Goal: Information Seeking & Learning: Learn about a topic

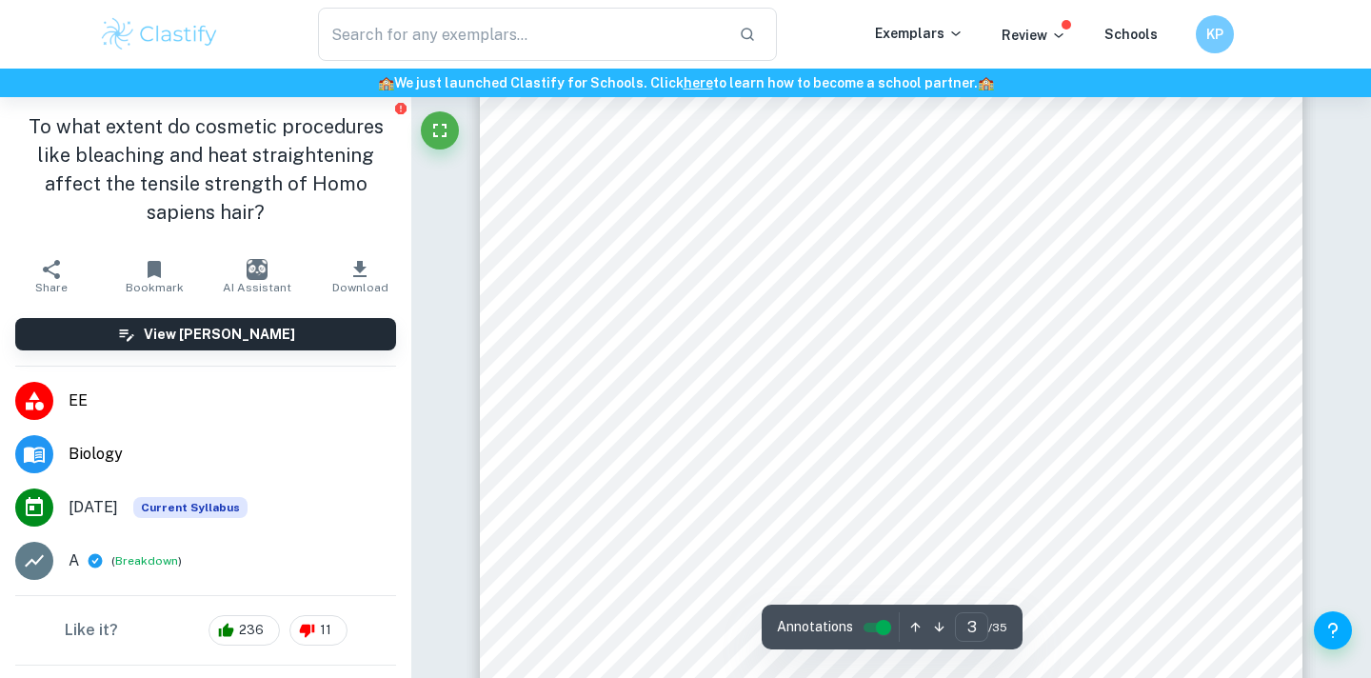
scroll to position [2505, 0]
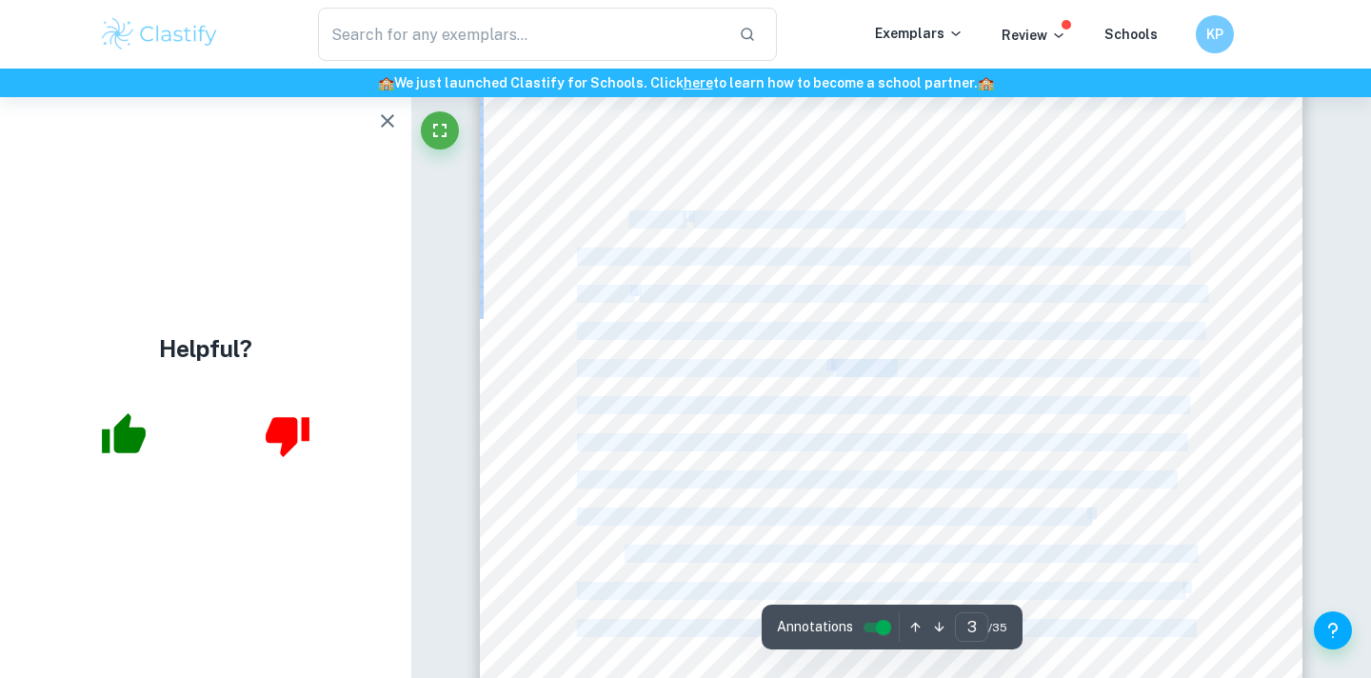
drag, startPoint x: 601, startPoint y: 226, endPoint x: 627, endPoint y: 225, distance: 26.7
click at [627, 225] on div "2 INTRODUCTION Research question To what extent do cosmetic procedures like ble…" at bounding box center [891, 423] width 822 height 1064
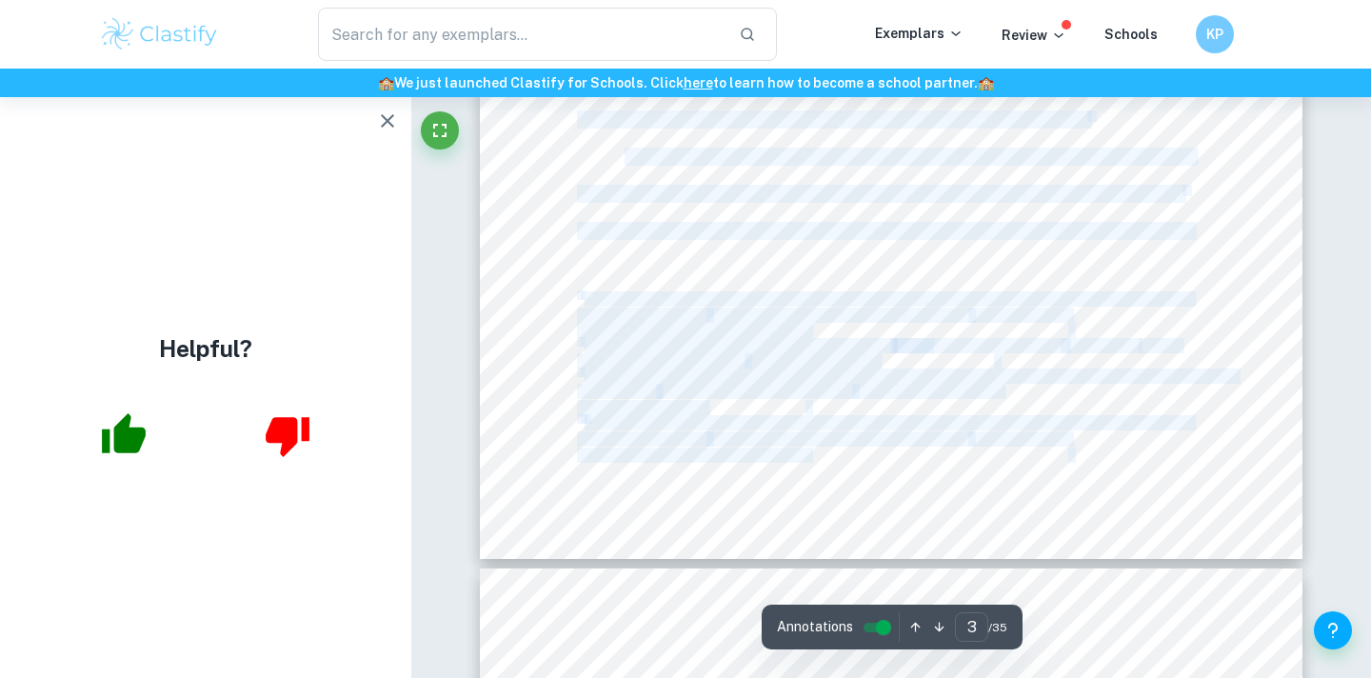
scroll to position [2898, 0]
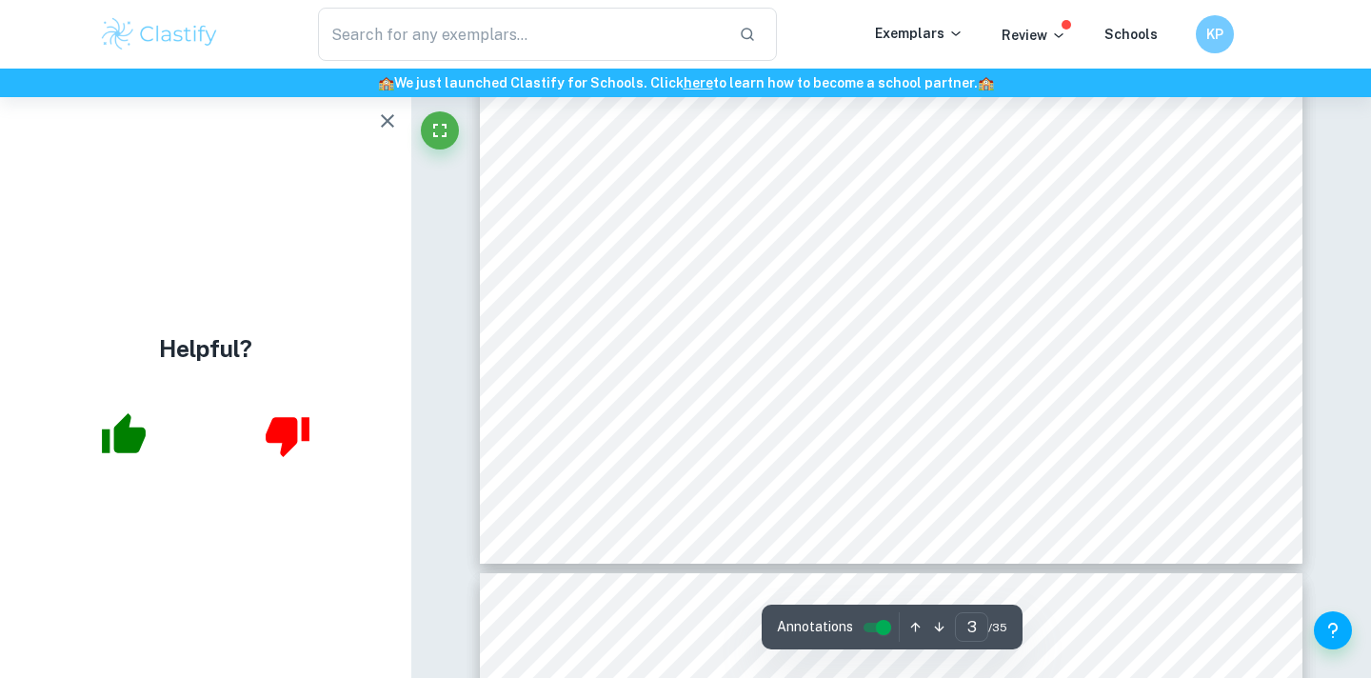
click at [575, 205] on div "2 INTRODUCTION Research question To what extent do cosmetic procedures like ble…" at bounding box center [891, 31] width 822 height 1064
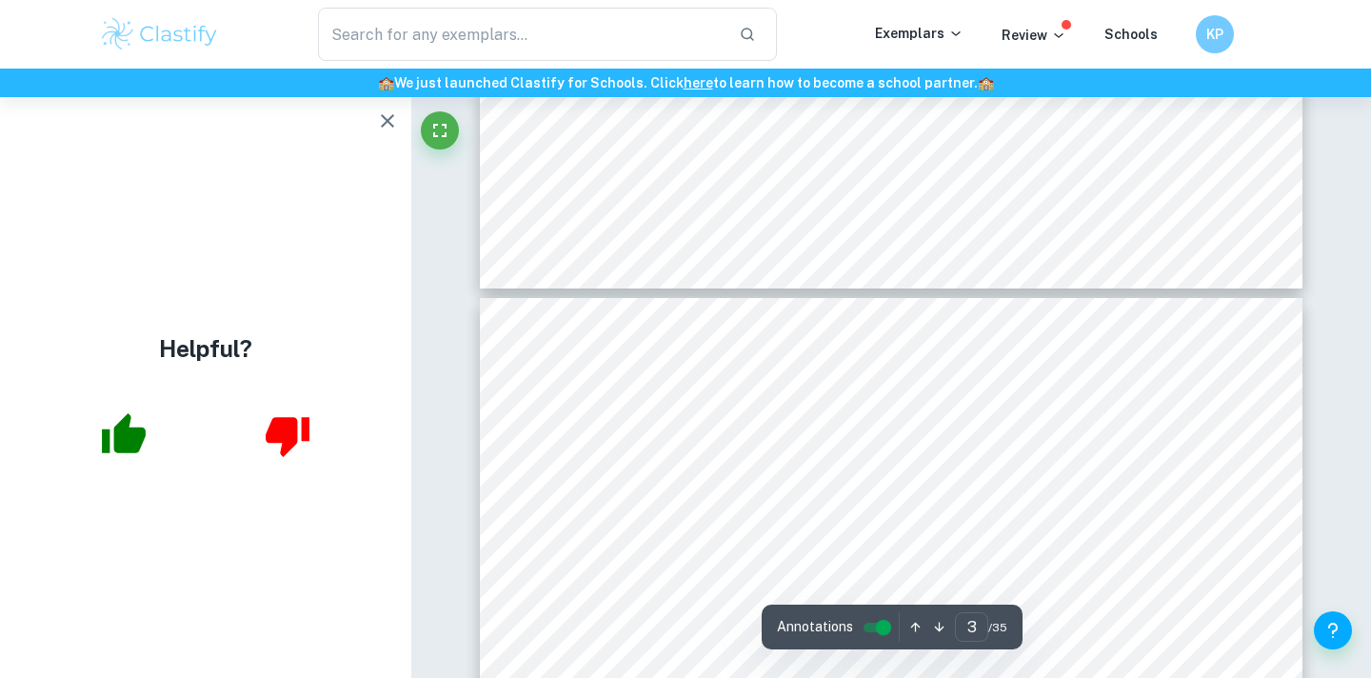
type input "4"
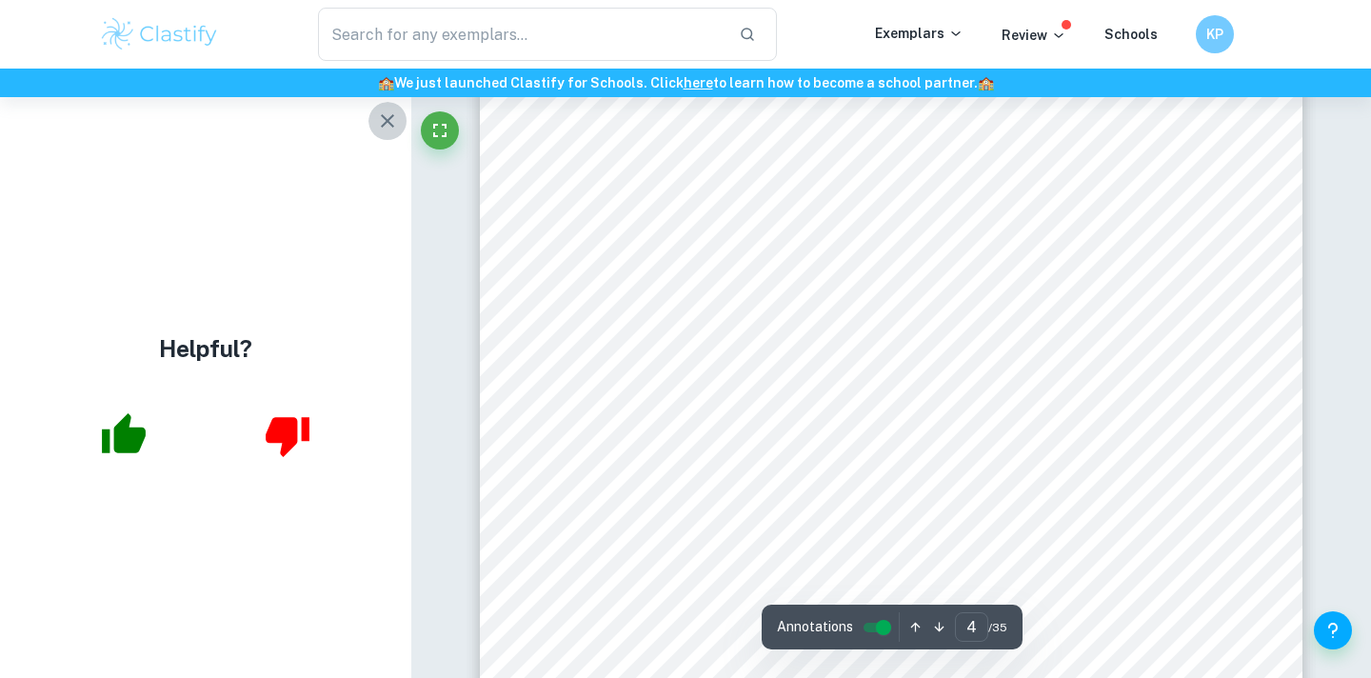
click at [387, 116] on icon "button" at bounding box center [387, 120] width 23 height 23
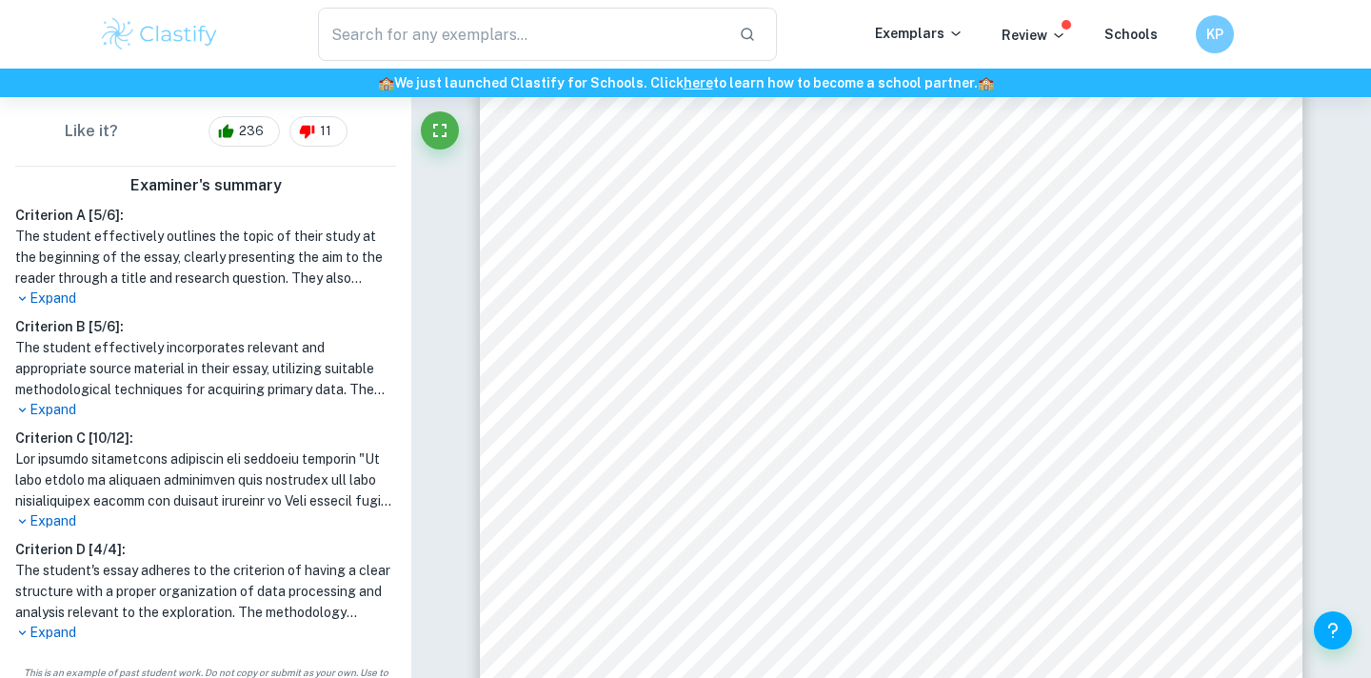
scroll to position [523, 0]
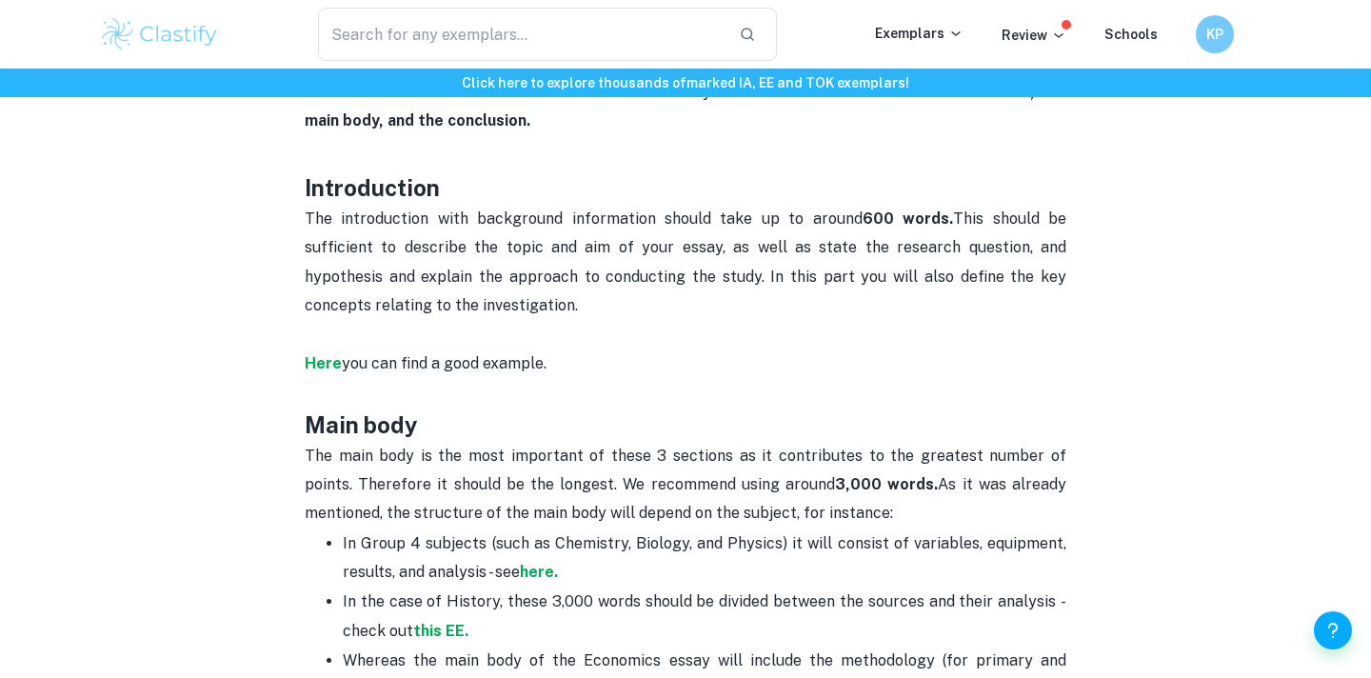
scroll to position [979, 0]
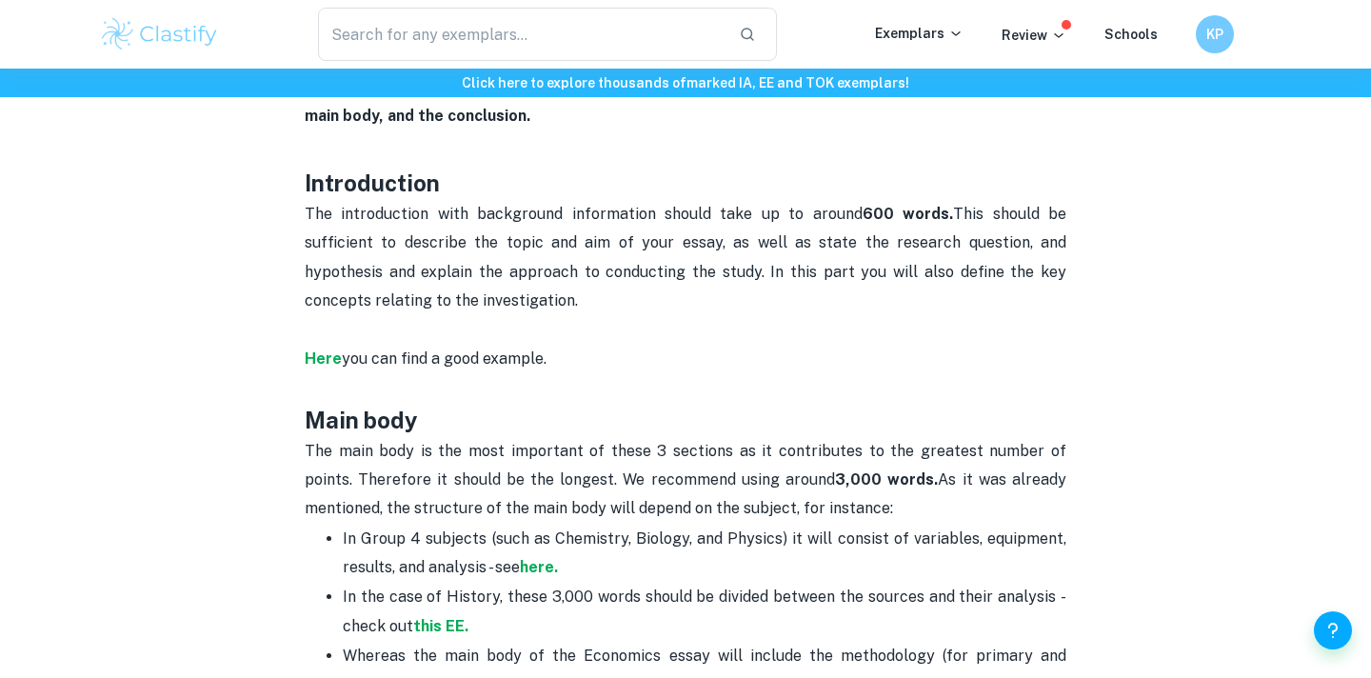
drag, startPoint x: 775, startPoint y: 158, endPoint x: 741, endPoint y: 261, distance: 108.4
click at [741, 261] on p "The introduction with background information should take up to around 600 words…" at bounding box center [686, 301] width 762 height 203
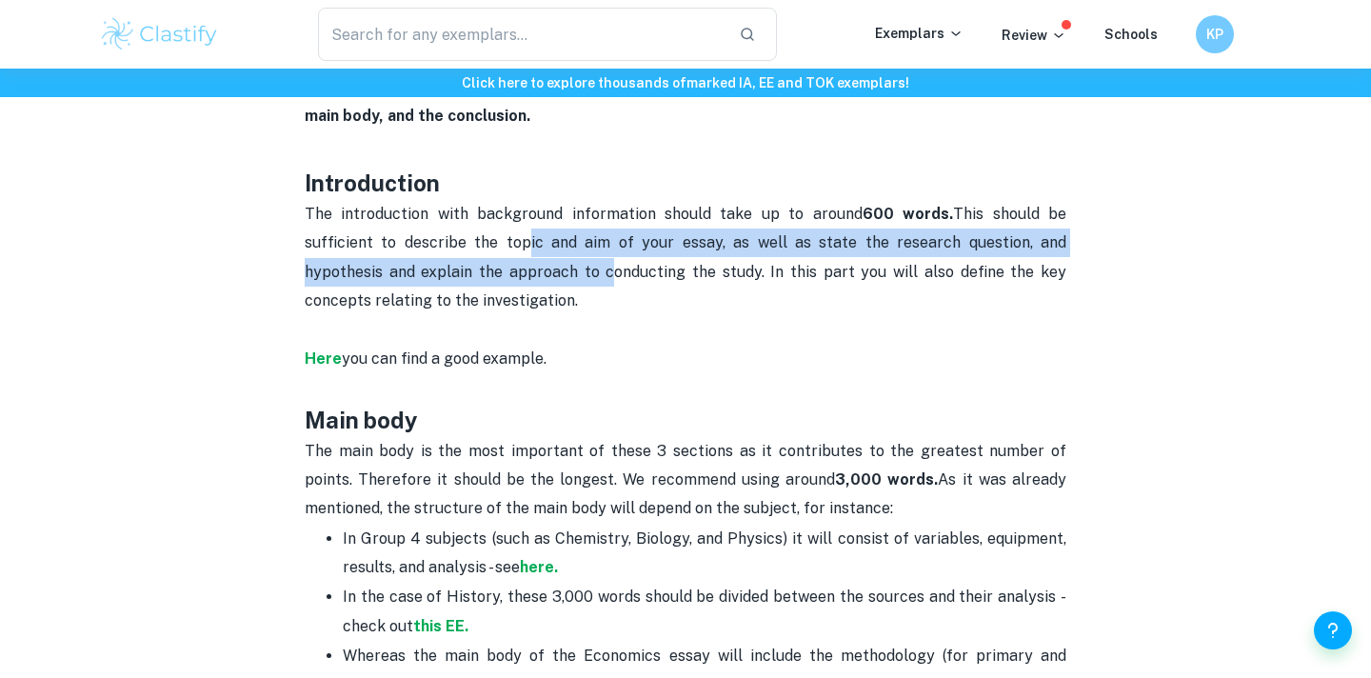
drag, startPoint x: 506, startPoint y: 214, endPoint x: 517, endPoint y: 242, distance: 29.5
click at [517, 242] on p "The introduction with background information should take up to around 600 words…" at bounding box center [686, 301] width 762 height 203
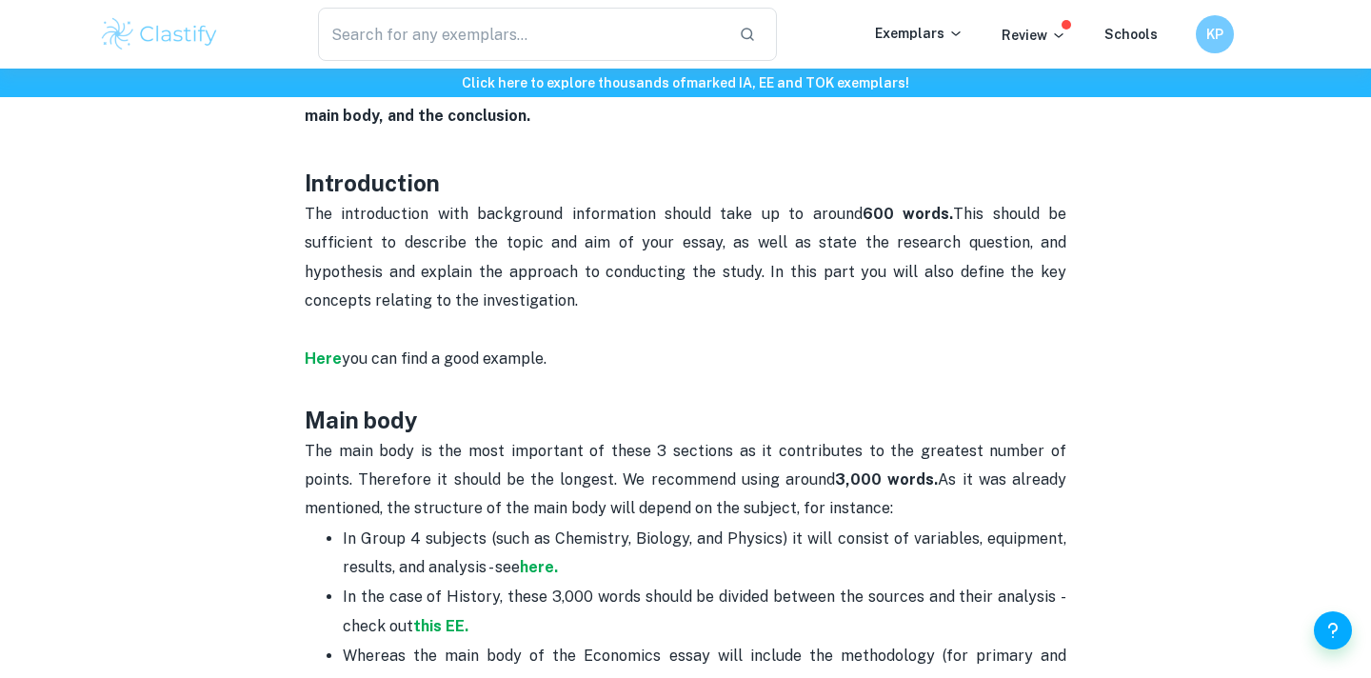
click at [518, 243] on p "The introduction with background information should take up to around 600 words…" at bounding box center [686, 301] width 762 height 203
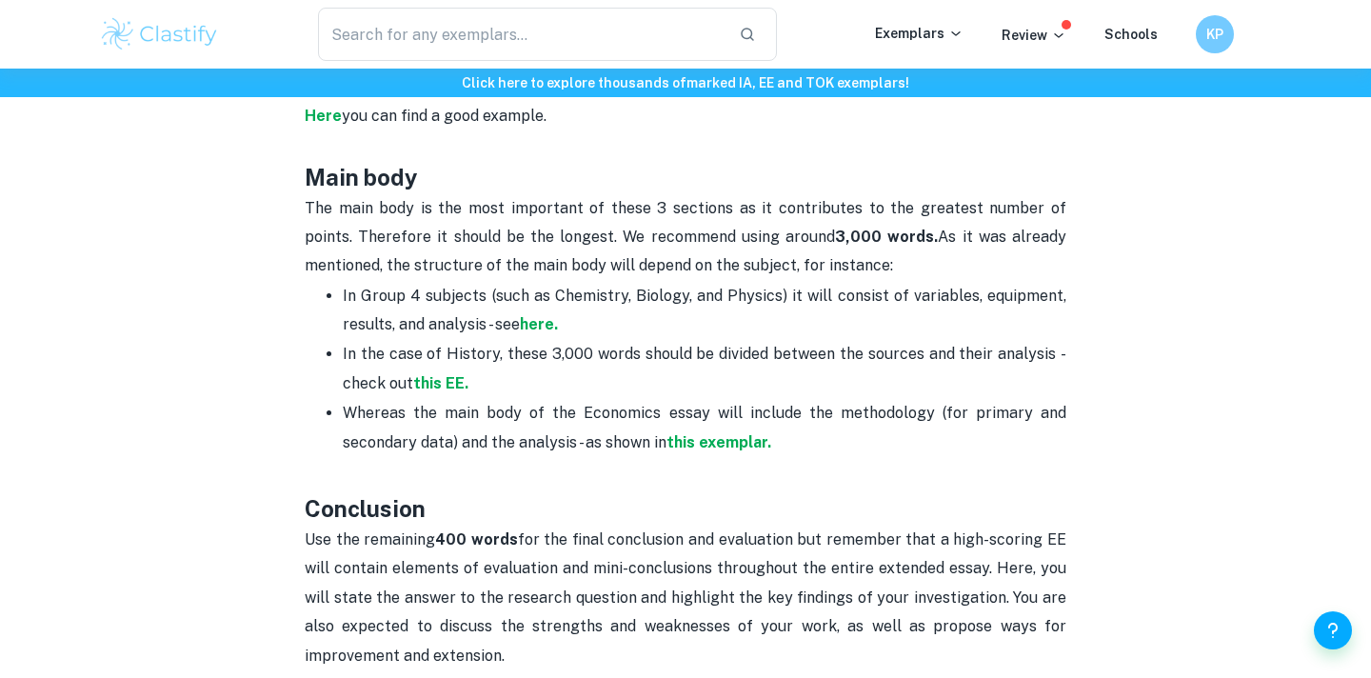
scroll to position [1222, 0]
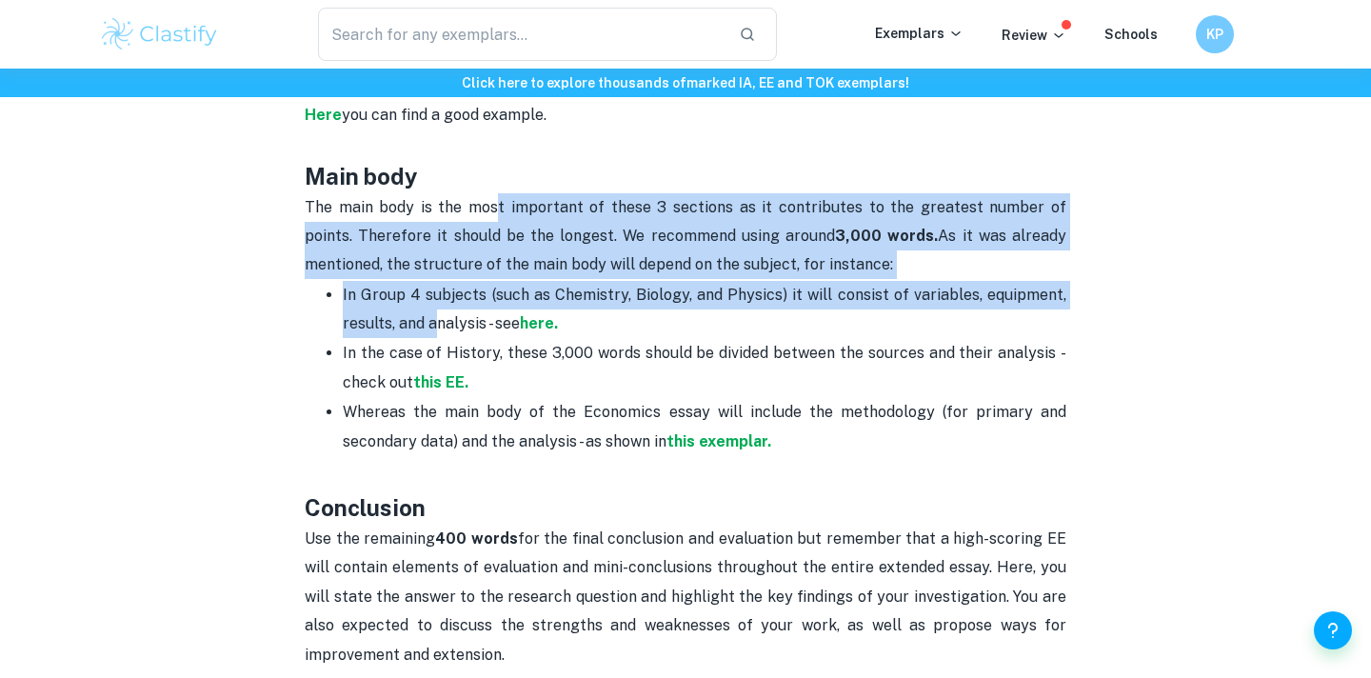
drag, startPoint x: 488, startPoint y: 165, endPoint x: 436, endPoint y: 294, distance: 139.6
click at [436, 294] on div "Are you in the process of writing your extended essay? Remember to plan it effi…" at bounding box center [686, 606] width 762 height 2107
click at [436, 294] on p "In Group 4 subjects (such as Chemistry, Biology, and Physics) it will consist o…" at bounding box center [704, 310] width 723 height 58
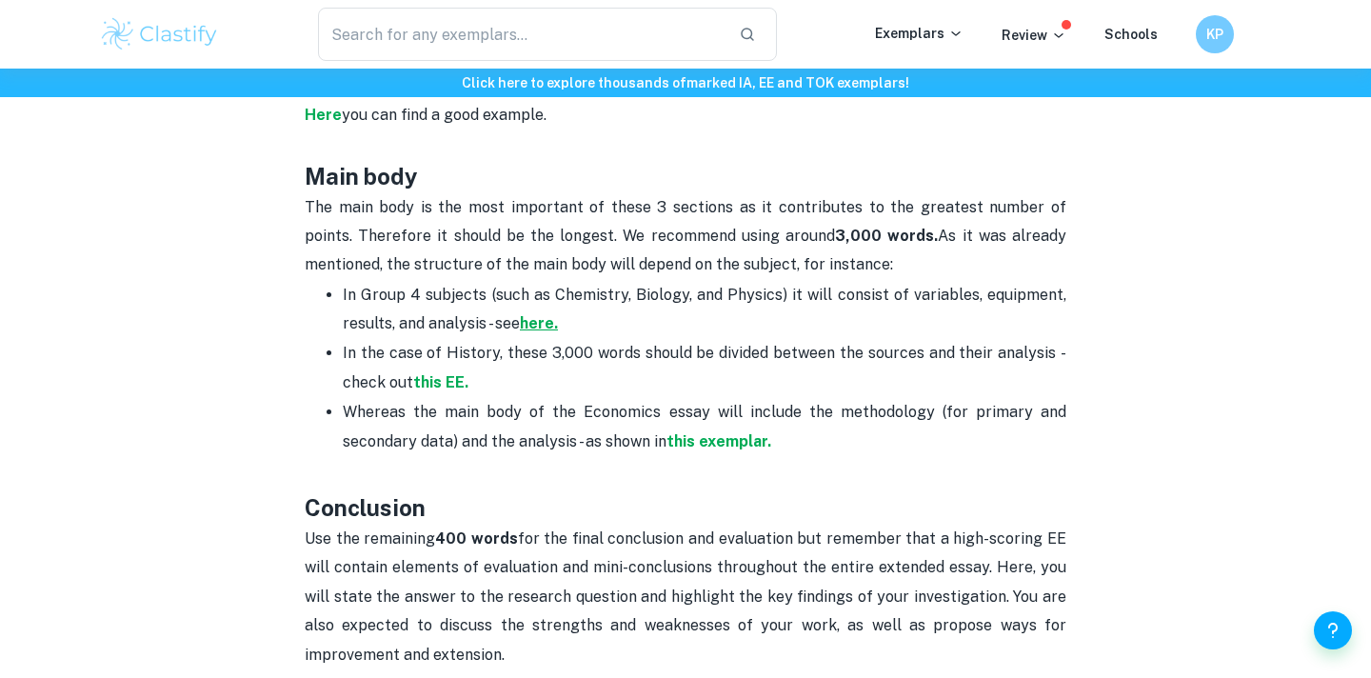
click at [549, 314] on strong "here." at bounding box center [539, 323] width 38 height 18
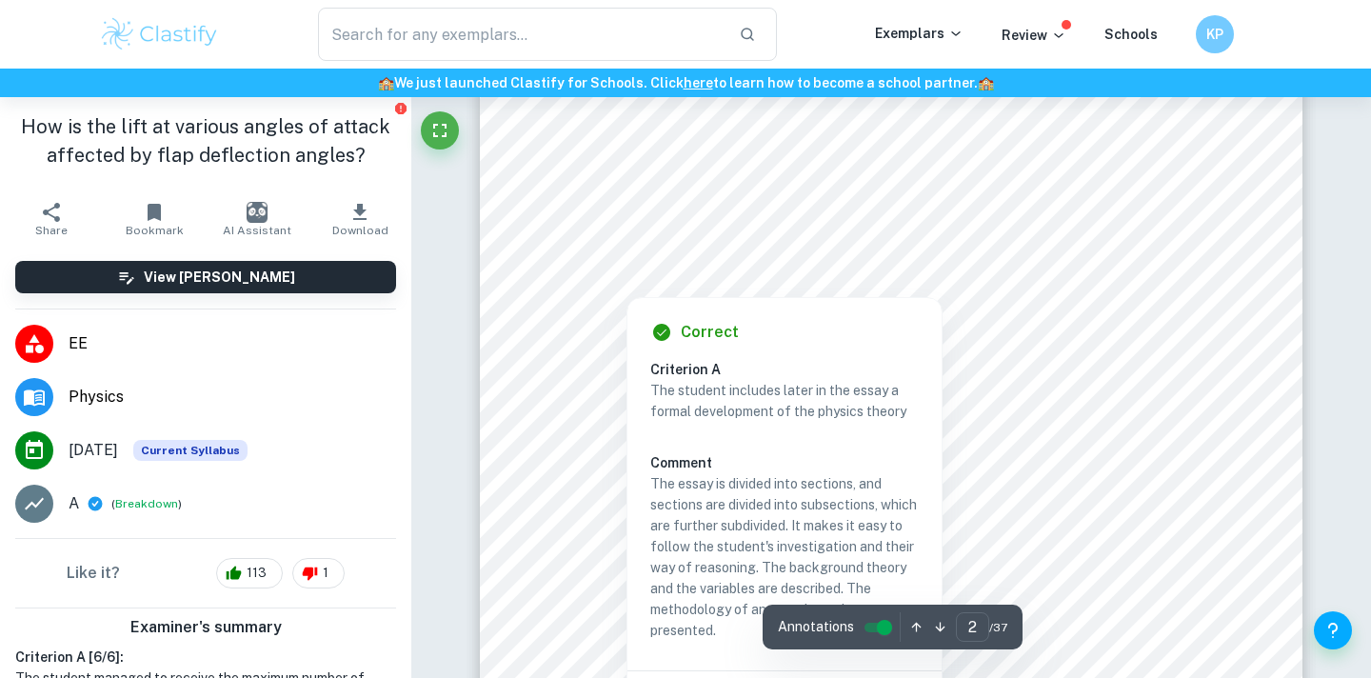
scroll to position [1522, 0]
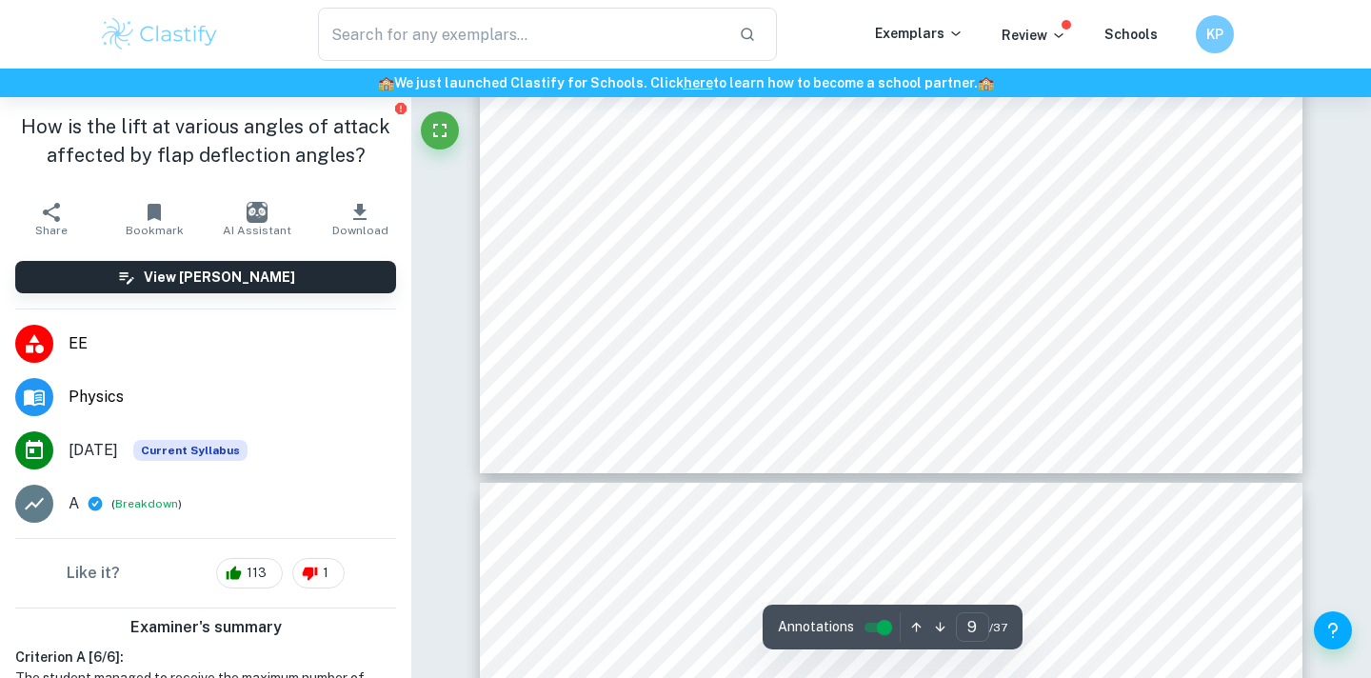
type input "10"
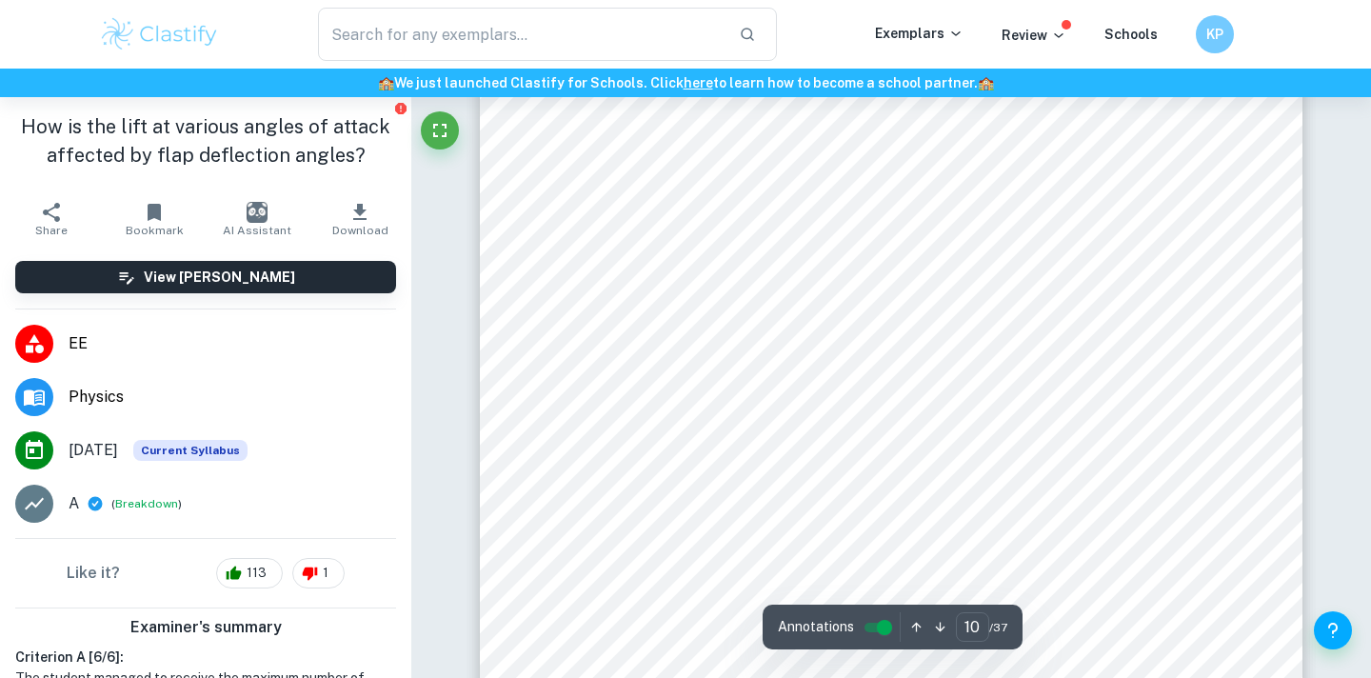
scroll to position [10865, 0]
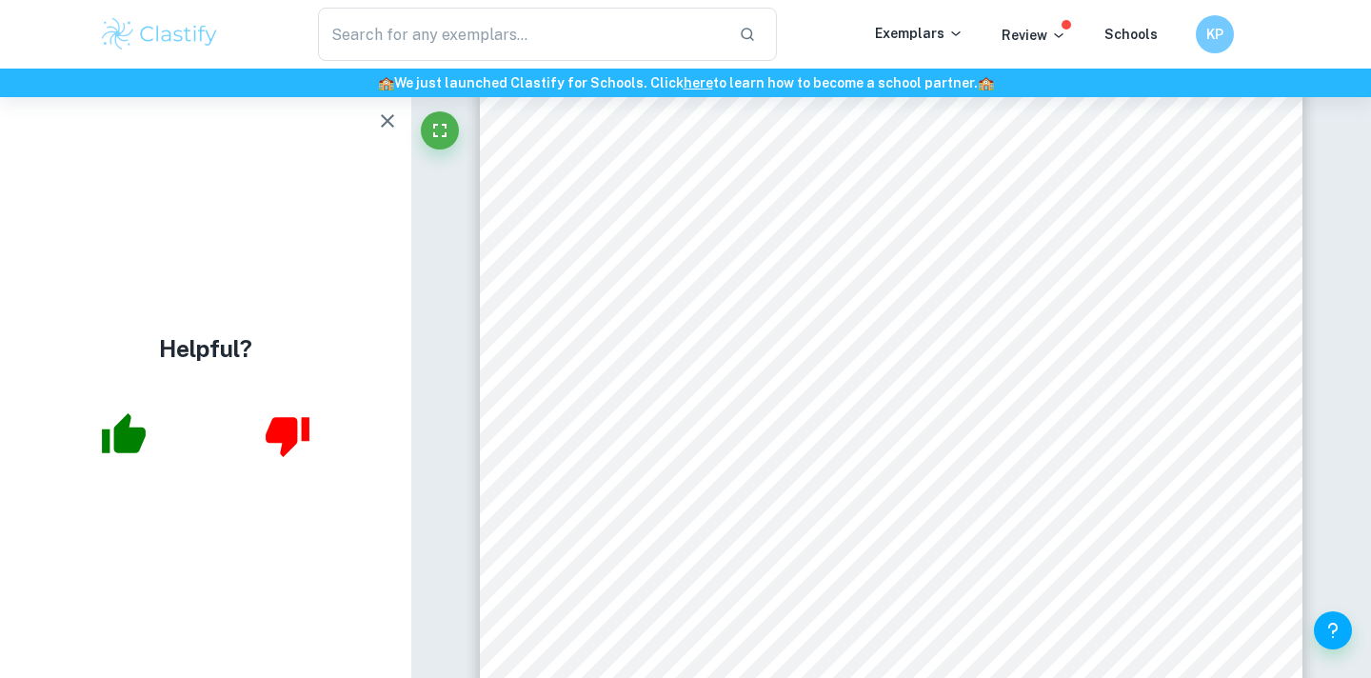
click at [820, 54] on div "​" at bounding box center [547, 34] width 655 height 53
